Goal: Transaction & Acquisition: Purchase product/service

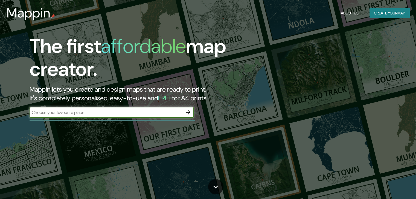
click at [134, 113] on input "text" at bounding box center [106, 113] width 153 height 6
click at [107, 115] on input "text" at bounding box center [106, 113] width 153 height 6
paste input "[GEOGRAPHIC_DATA]"
type input "[GEOGRAPHIC_DATA]"
click at [188, 114] on icon "button" at bounding box center [188, 112] width 4 height 4
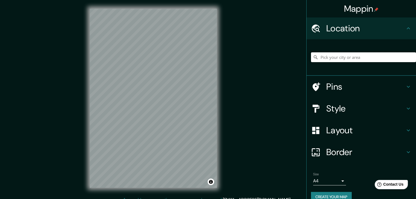
click at [359, 59] on input "Pick your city or area" at bounding box center [363, 57] width 105 height 10
click at [340, 58] on input "Pick your city or area" at bounding box center [363, 57] width 105 height 10
click at [345, 60] on input "Pick your city or area" at bounding box center [363, 57] width 105 height 10
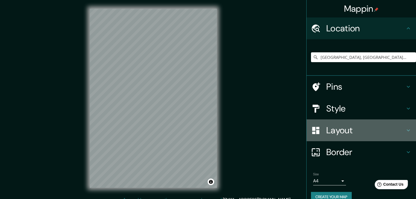
click at [349, 123] on div "Layout" at bounding box center [360, 131] width 109 height 22
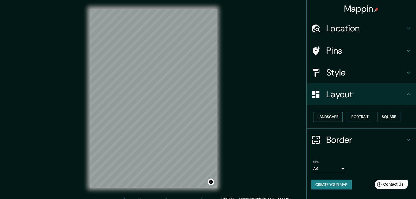
click at [325, 120] on button "Landscape" at bounding box center [328, 117] width 30 height 10
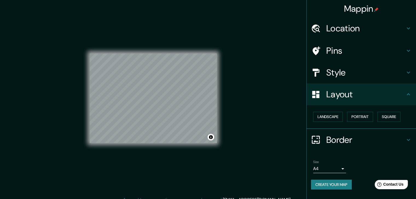
click at [272, 113] on div "Mappin Location [GEOGRAPHIC_DATA], [GEOGRAPHIC_DATA], [GEOGRAPHIC_DATA] Pins St…" at bounding box center [208, 103] width 416 height 206
click at [397, 116] on button "Square" at bounding box center [388, 117] width 23 height 10
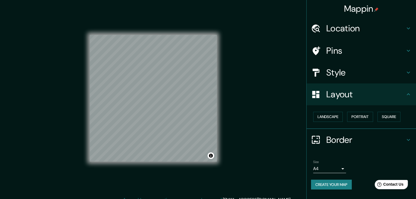
click at [239, 57] on div "Mappin Location [GEOGRAPHIC_DATA], [GEOGRAPHIC_DATA], [GEOGRAPHIC_DATA] Pins St…" at bounding box center [208, 103] width 416 height 206
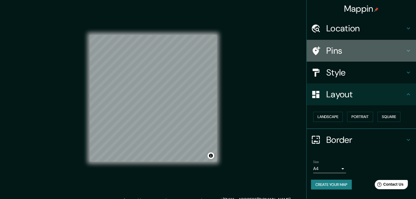
click at [340, 54] on h4 "Pins" at bounding box center [365, 50] width 79 height 11
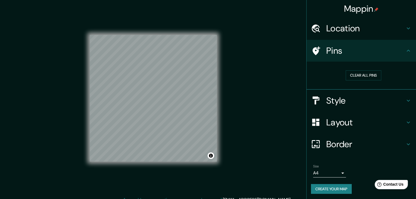
click at [343, 101] on h4 "Style" at bounding box center [365, 100] width 79 height 11
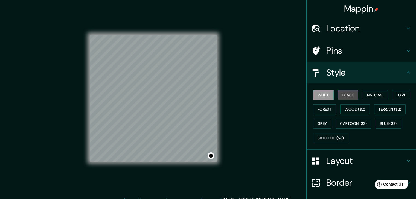
click at [344, 95] on button "Black" at bounding box center [348, 95] width 20 height 10
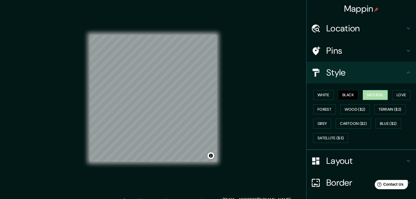
click at [365, 96] on button "Natural" at bounding box center [374, 95] width 25 height 10
click at [223, 138] on div "© Mapbox © OpenStreetMap Improve this map" at bounding box center [153, 98] width 145 height 197
click at [227, 135] on div "Mappin Location [GEOGRAPHIC_DATA], [GEOGRAPHIC_DATA], [GEOGRAPHIC_DATA] Pins St…" at bounding box center [208, 103] width 416 height 206
click at [337, 160] on h4 "Layout" at bounding box center [365, 161] width 79 height 11
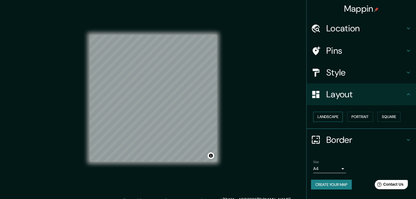
click at [326, 115] on button "Landscape" at bounding box center [328, 117] width 30 height 10
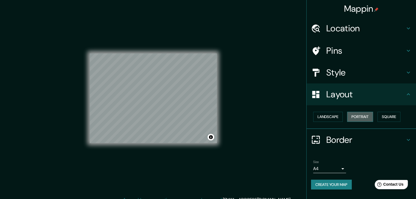
click at [360, 114] on button "Portrait" at bounding box center [360, 117] width 26 height 10
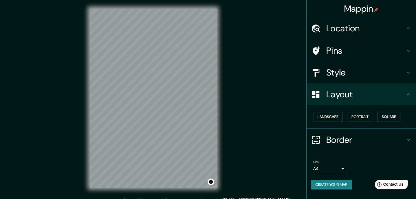
click at [260, 99] on div "Mappin Location [GEOGRAPHIC_DATA], [GEOGRAPHIC_DATA], [GEOGRAPHIC_DATA] Pins St…" at bounding box center [208, 103] width 416 height 206
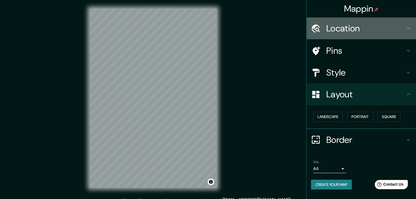
click at [360, 28] on h4 "Location" at bounding box center [365, 28] width 79 height 11
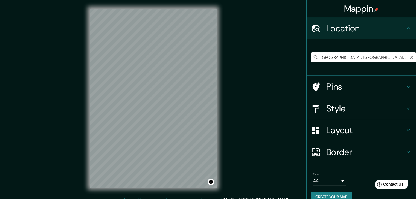
click at [396, 57] on input "[GEOGRAPHIC_DATA], [GEOGRAPHIC_DATA], [GEOGRAPHIC_DATA]" at bounding box center [363, 57] width 105 height 10
click at [397, 58] on input "[GEOGRAPHIC_DATA], [GEOGRAPHIC_DATA], [GEOGRAPHIC_DATA]" at bounding box center [363, 57] width 105 height 10
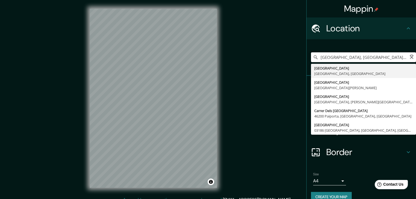
paste input "[GEOGRAPHIC_DATA], [GEOGRAPHIC_DATA]"
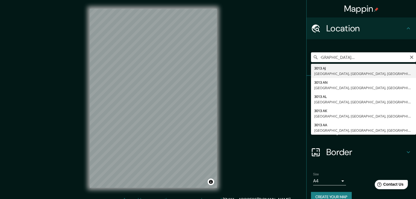
type input "[STREET_ADDRESS]"
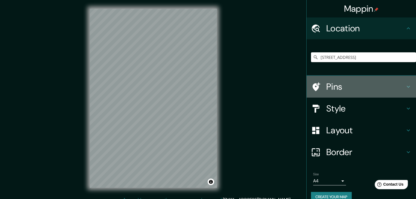
click at [337, 87] on h4 "Pins" at bounding box center [365, 86] width 79 height 11
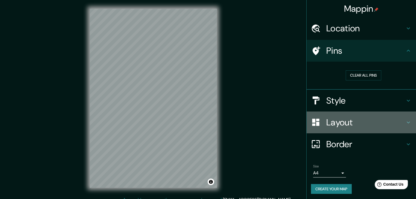
click at [373, 122] on h4 "Layout" at bounding box center [365, 122] width 79 height 11
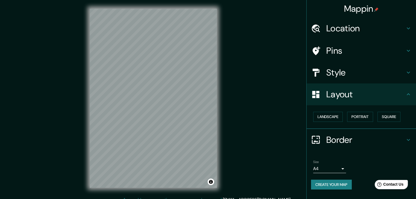
click at [377, 139] on h4 "Border" at bounding box center [365, 140] width 79 height 11
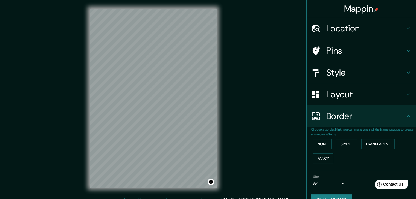
click at [392, 122] on h4 "Border" at bounding box center [365, 116] width 79 height 11
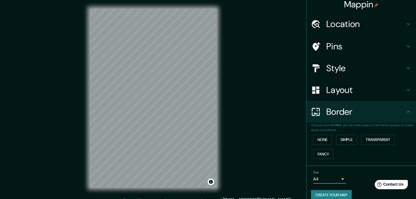
scroll to position [11, 0]
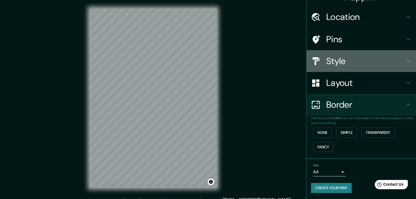
click at [331, 59] on h4 "Style" at bounding box center [365, 61] width 79 height 11
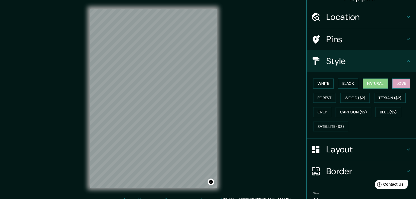
click at [402, 83] on button "Love" at bounding box center [401, 84] width 18 height 10
click at [372, 82] on button "Natural" at bounding box center [374, 84] width 25 height 10
click at [317, 101] on button "Forest" at bounding box center [324, 98] width 23 height 10
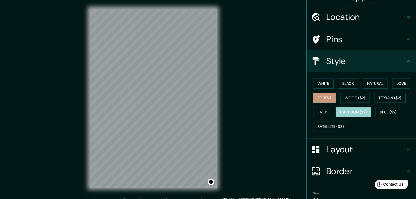
click at [354, 110] on button "Cartoon ($2)" at bounding box center [353, 112] width 36 height 10
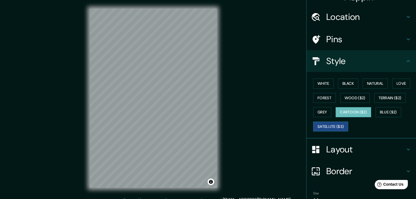
click at [322, 127] on button "Satellite ($3)" at bounding box center [330, 127] width 35 height 10
click at [370, 85] on button "Natural" at bounding box center [374, 84] width 25 height 10
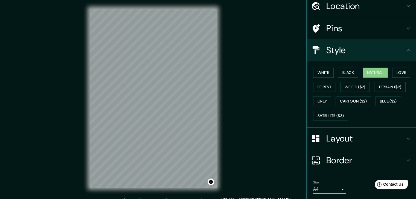
scroll to position [39, 0]
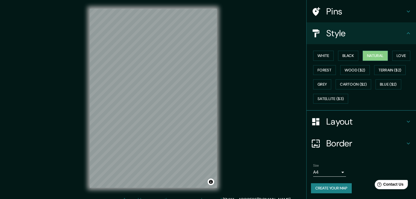
click at [336, 171] on body "Mappin Location [STREET_ADDRESS] Pins Style White Black Natural Love Forest Woo…" at bounding box center [208, 99] width 416 height 199
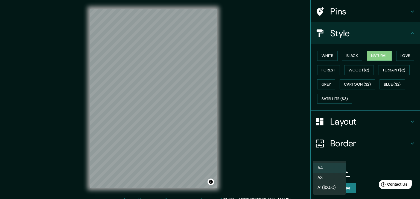
click at [371, 153] on div at bounding box center [210, 99] width 420 height 199
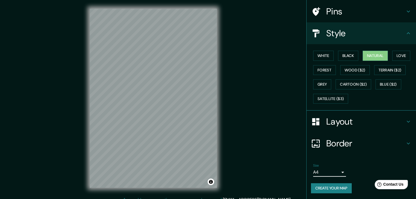
click at [339, 189] on button "Create your map" at bounding box center [331, 189] width 41 height 10
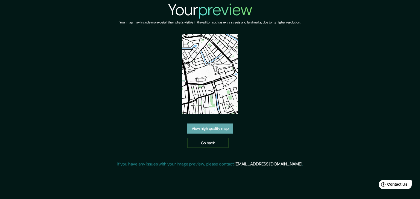
click at [217, 128] on link "View high quality map" at bounding box center [210, 129] width 46 height 10
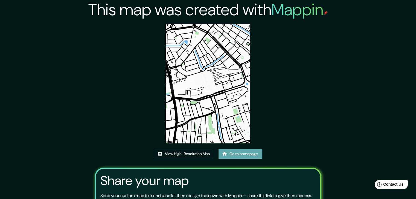
click at [241, 155] on link "Go to homepage" at bounding box center [240, 154] width 44 height 10
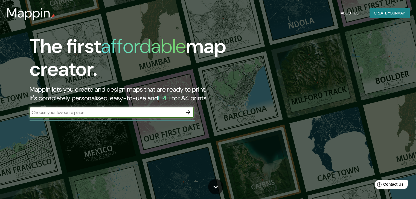
click at [150, 113] on input "text" at bounding box center [106, 113] width 153 height 6
click at [161, 114] on input "text" at bounding box center [106, 113] width 153 height 6
type input "rottedam"
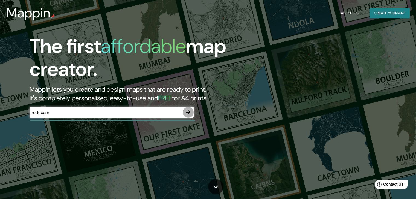
click at [189, 114] on icon "button" at bounding box center [188, 112] width 7 height 7
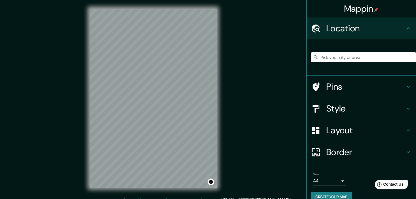
click at [326, 105] on h4 "Style" at bounding box center [365, 108] width 79 height 11
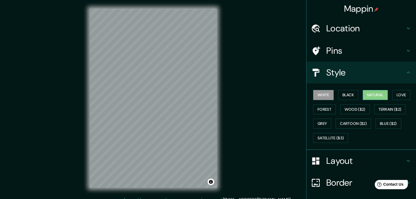
click at [378, 97] on button "Natural" at bounding box center [374, 95] width 25 height 10
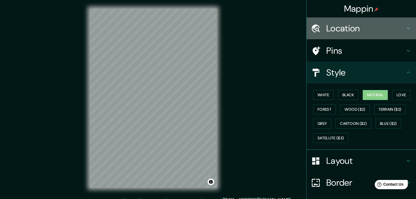
drag, startPoint x: 348, startPoint y: 33, endPoint x: 345, endPoint y: 33, distance: 3.0
click at [347, 33] on h4 "Location" at bounding box center [365, 28] width 79 height 11
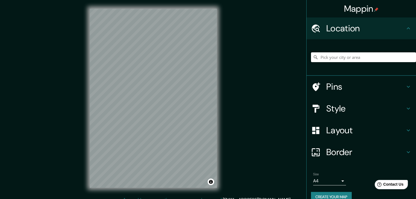
drag, startPoint x: 338, startPoint y: 51, endPoint x: 372, endPoint y: 58, distance: 34.9
click at [372, 58] on input "Pick your city or area" at bounding box center [363, 57] width 105 height 10
paste input "[GEOGRAPHIC_DATA], [GEOGRAPHIC_DATA]"
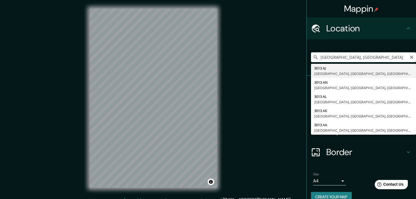
type input "[STREET_ADDRESS]"
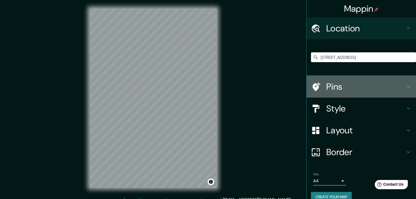
click at [335, 88] on h4 "Pins" at bounding box center [365, 86] width 79 height 11
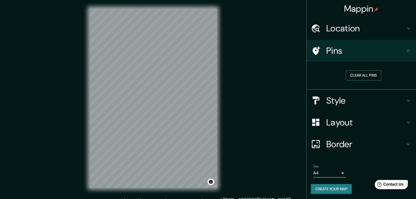
click at [355, 73] on button "Clear all pins" at bounding box center [363, 75] width 36 height 10
click at [354, 127] on h4 "Layout" at bounding box center [365, 122] width 79 height 11
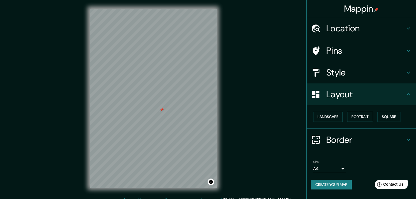
click at [357, 118] on button "Portrait" at bounding box center [360, 117] width 26 height 10
click at [351, 117] on button "Portrait" at bounding box center [360, 117] width 26 height 10
click at [335, 117] on button "Landscape" at bounding box center [328, 117] width 30 height 10
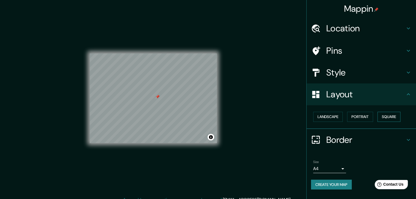
click at [386, 117] on button "Square" at bounding box center [388, 117] width 23 height 10
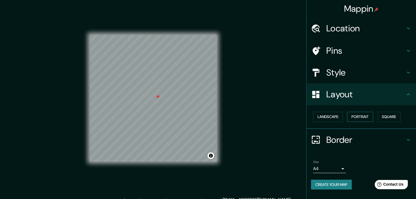
click at [367, 120] on button "Portrait" at bounding box center [360, 117] width 26 height 10
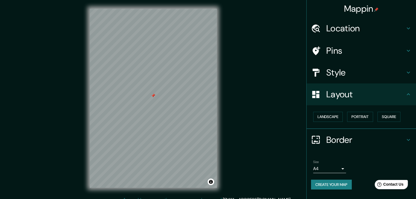
click at [342, 68] on h4 "Style" at bounding box center [365, 72] width 79 height 11
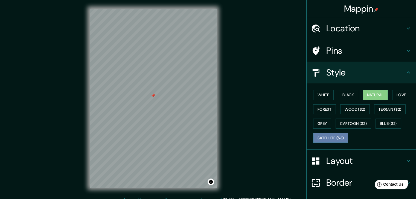
click at [322, 135] on button "Satellite ($3)" at bounding box center [330, 138] width 35 height 10
click at [379, 94] on button "Natural" at bounding box center [374, 95] width 25 height 10
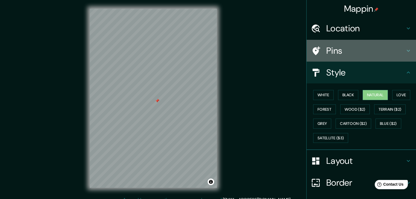
click at [351, 53] on h4 "Pins" at bounding box center [365, 50] width 79 height 11
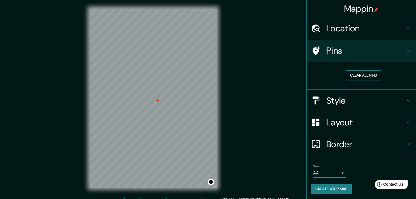
click at [358, 74] on button "Clear all pins" at bounding box center [363, 75] width 36 height 10
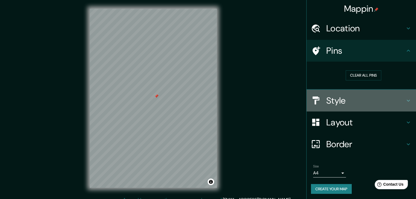
click at [339, 101] on h4 "Style" at bounding box center [365, 100] width 79 height 11
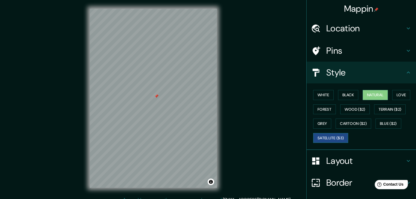
click at [322, 136] on button "Satellite ($3)" at bounding box center [330, 138] width 35 height 10
